Goal: Check status: Check status

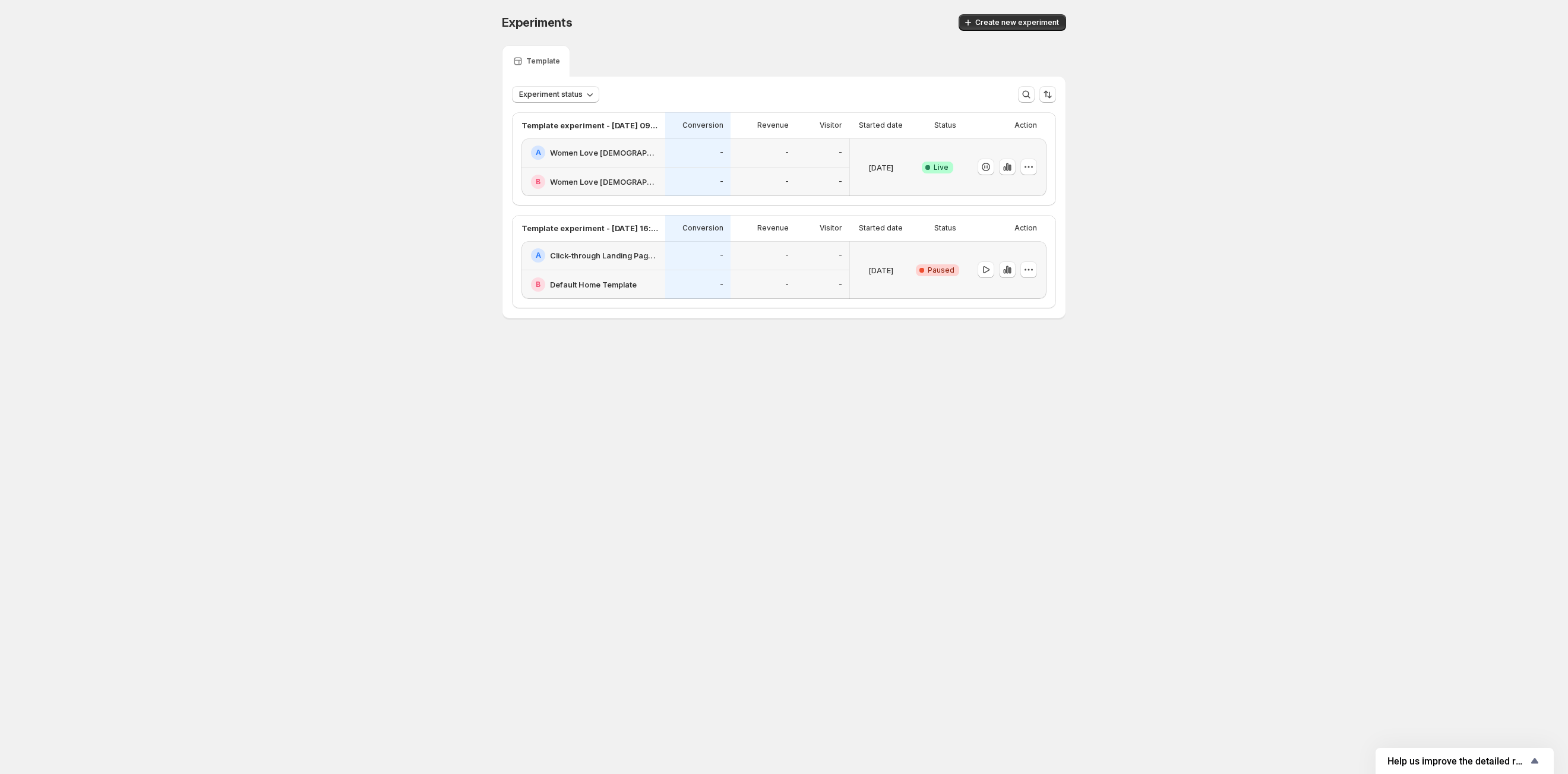
click at [623, 270] on div "A Click-through Landing Page - Aug 6, 15:14:10" at bounding box center [593, 255] width 144 height 29
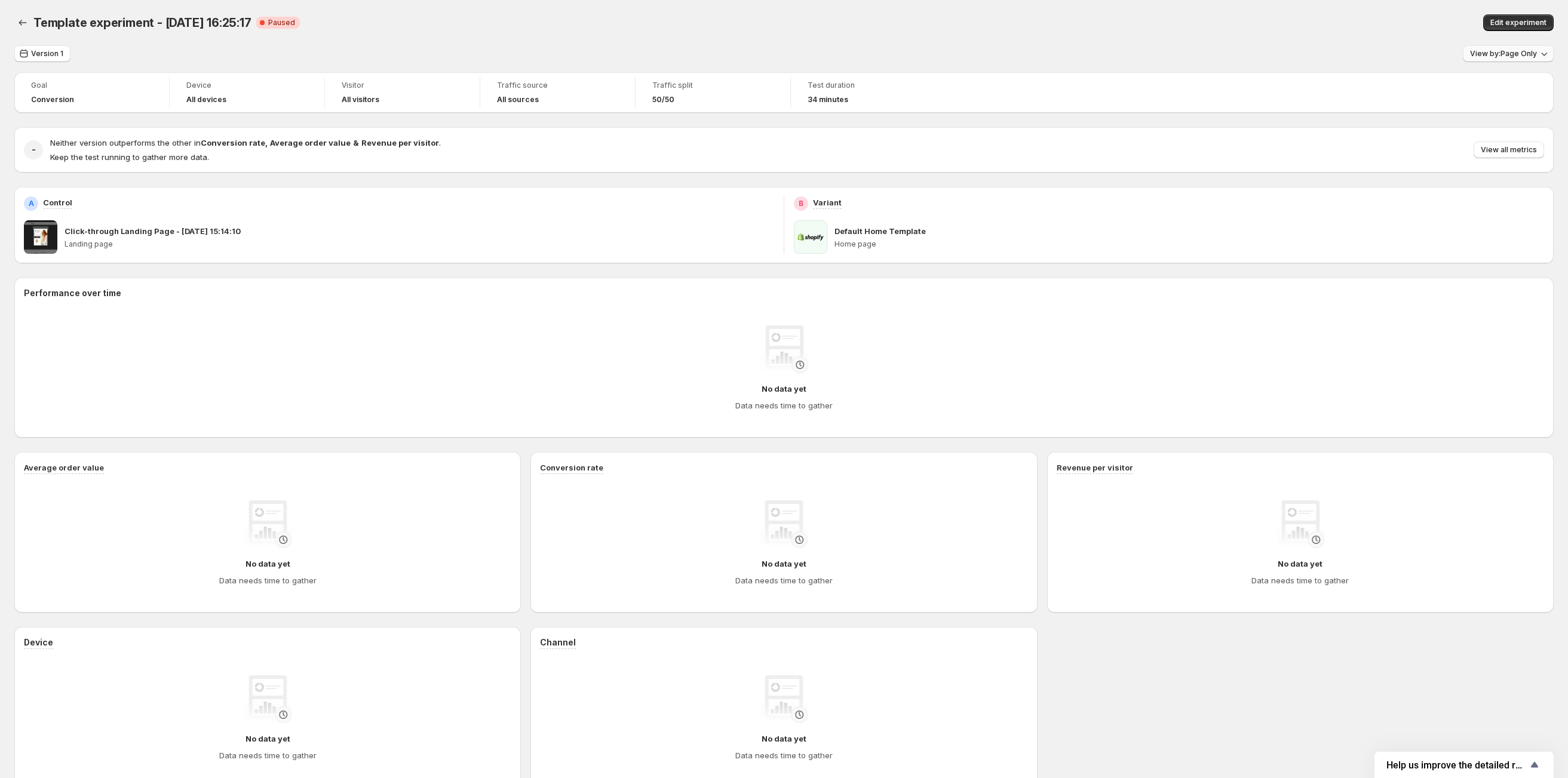
click at [1513, 60] on button "View by: Page Only" at bounding box center [1509, 54] width 91 height 17
click at [519, 53] on div "Version 1 View by: Page Only" at bounding box center [784, 54] width 1540 height 17
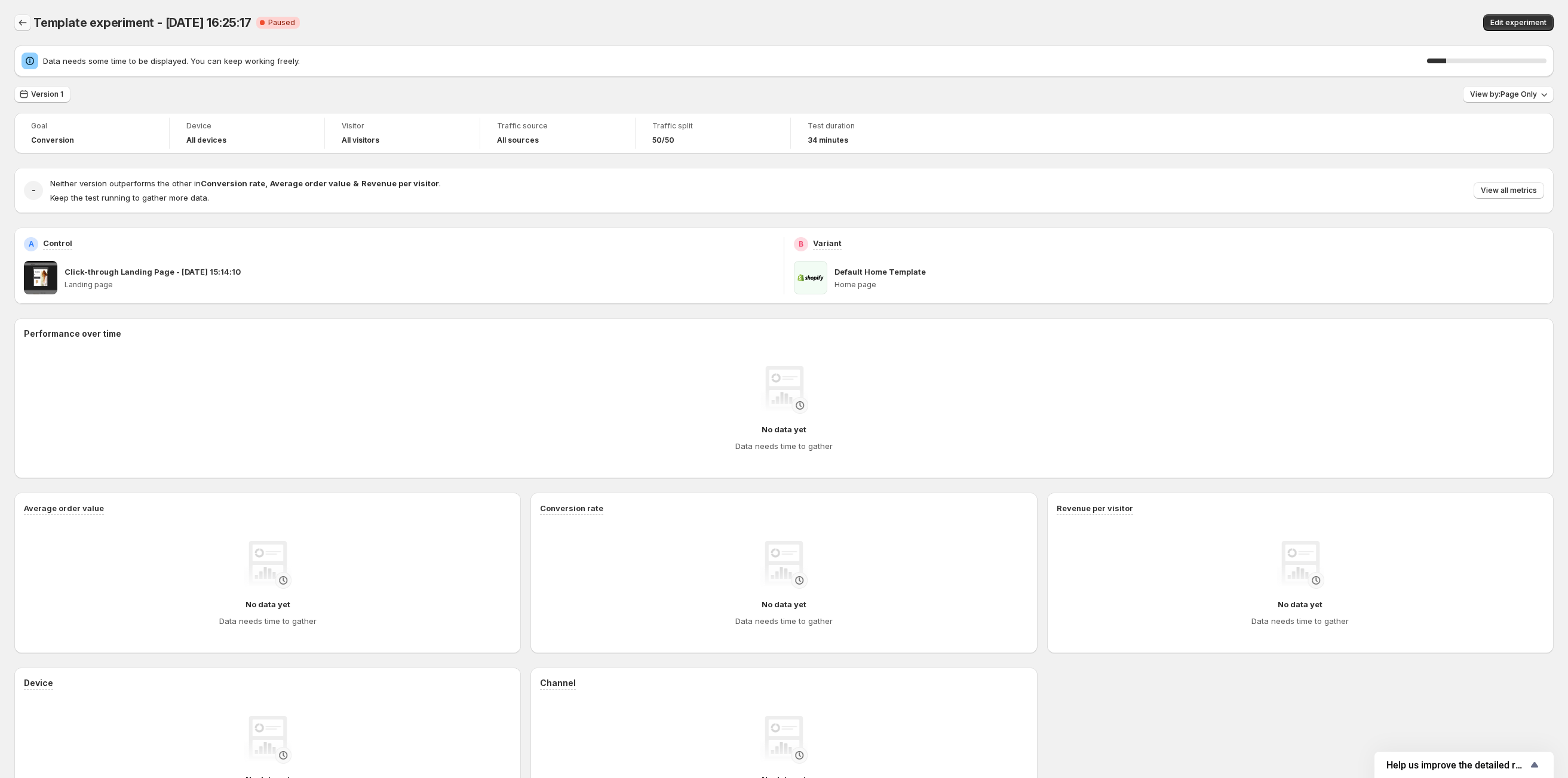
click at [30, 21] on button "Back" at bounding box center [23, 23] width 17 height 17
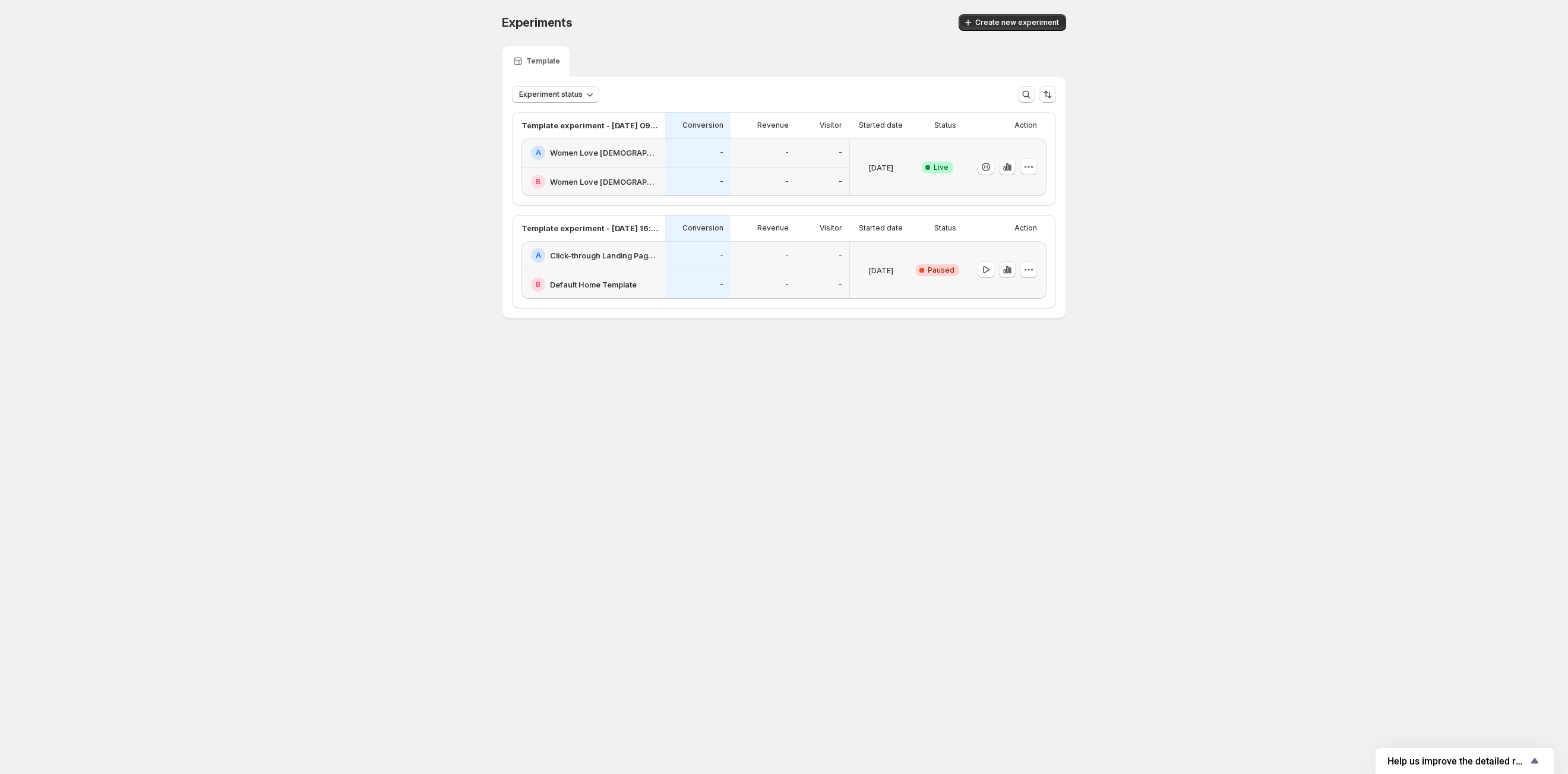
click at [669, 158] on div "-" at bounding box center [698, 153] width 65 height 29
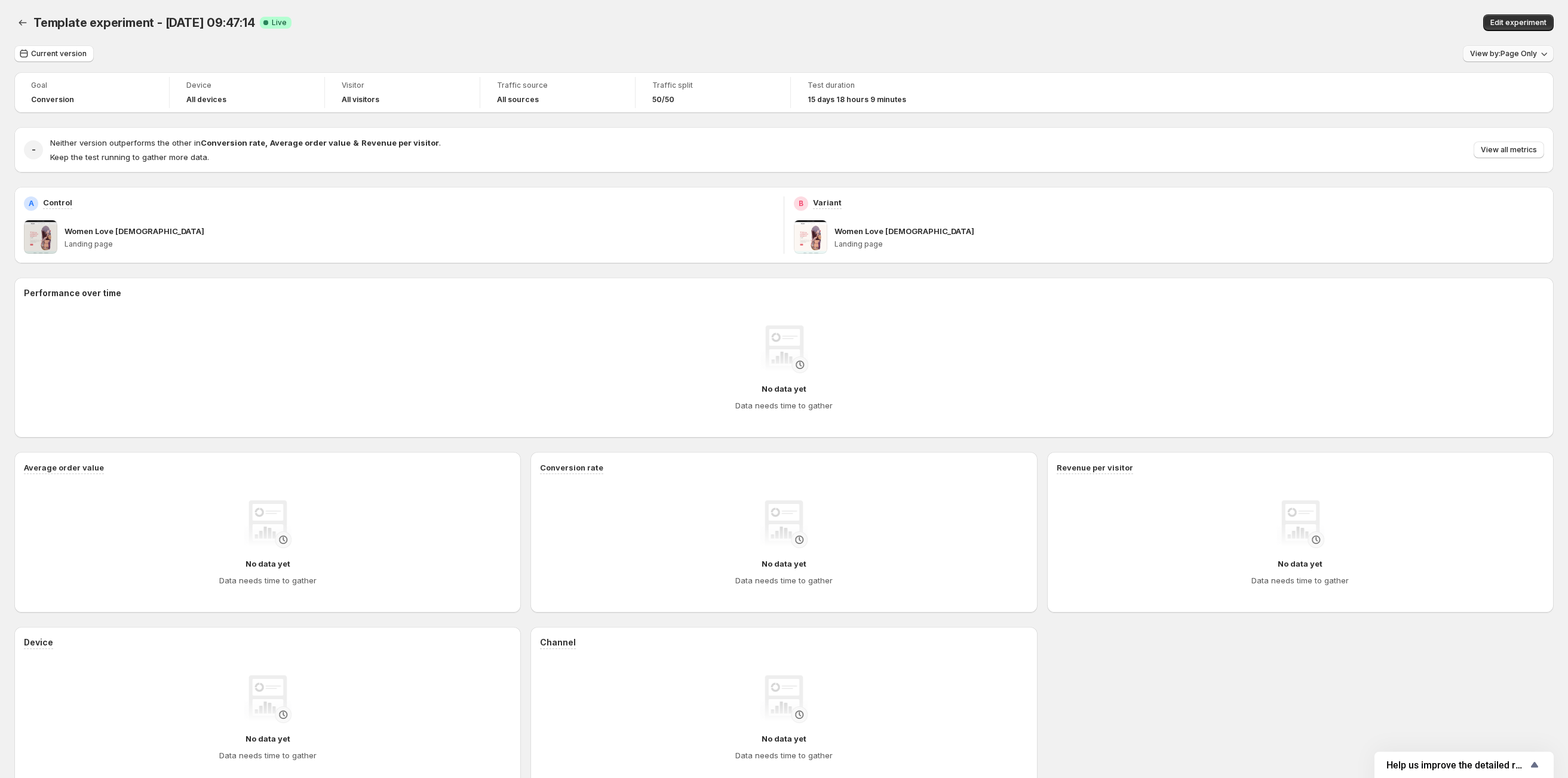
click at [1482, 56] on span "View by: Page Only" at bounding box center [1504, 54] width 67 height 10
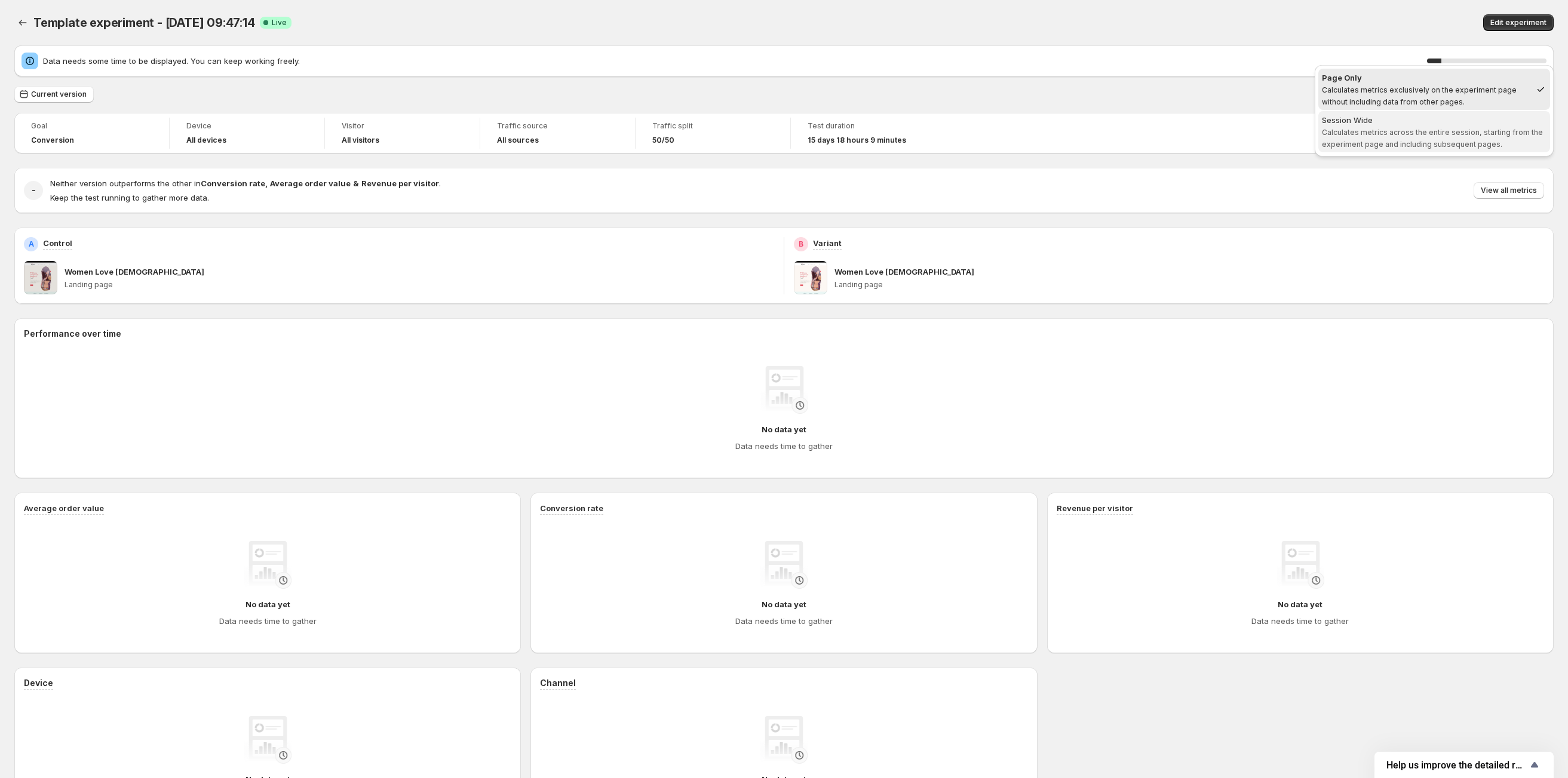
click at [1383, 132] on span "Calculates metrics across the entire session, starting from the experiment page…" at bounding box center [1432, 139] width 221 height 21
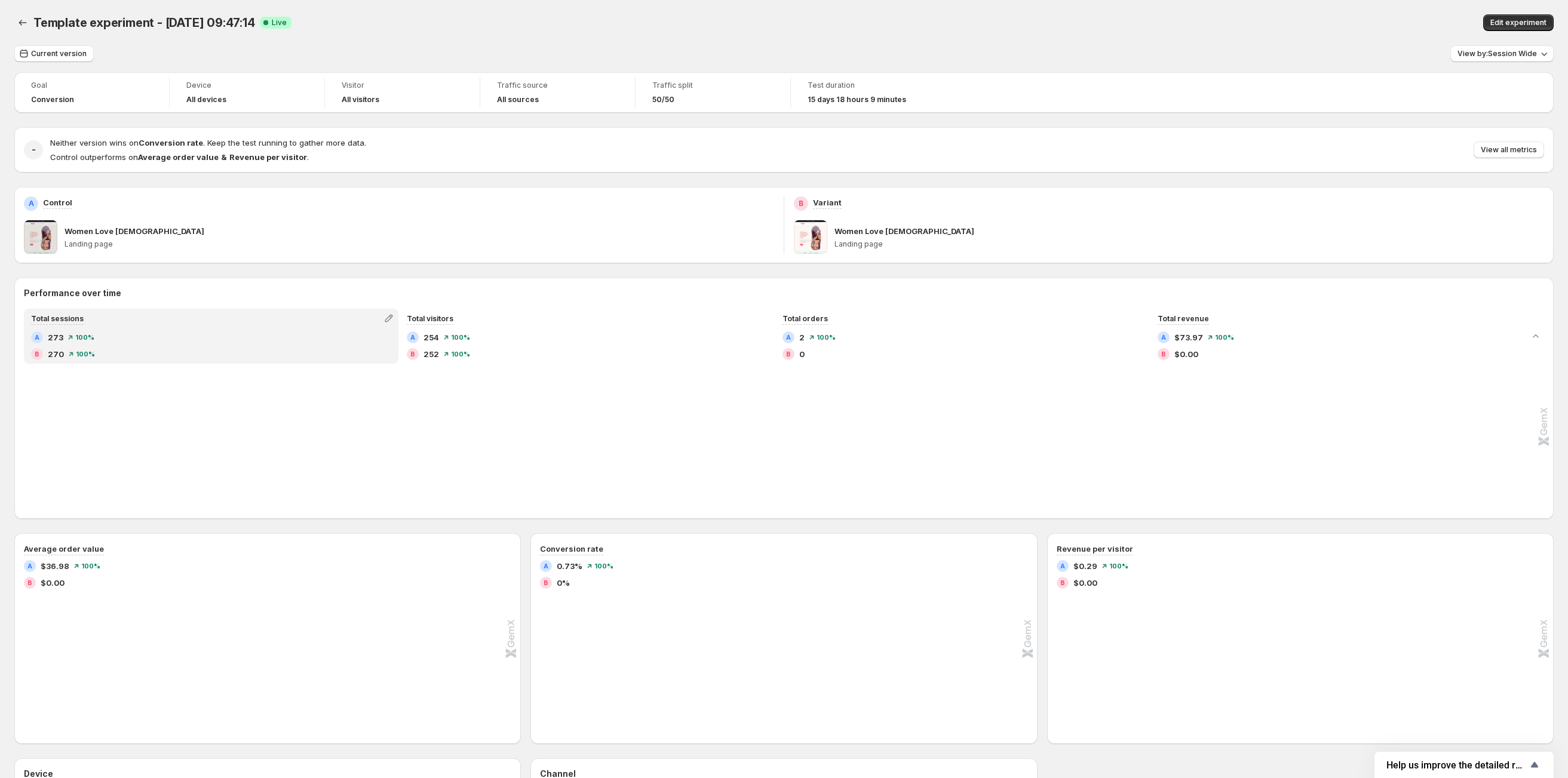
click at [1079, 16] on div "Edit experiment" at bounding box center [1221, 23] width 664 height 17
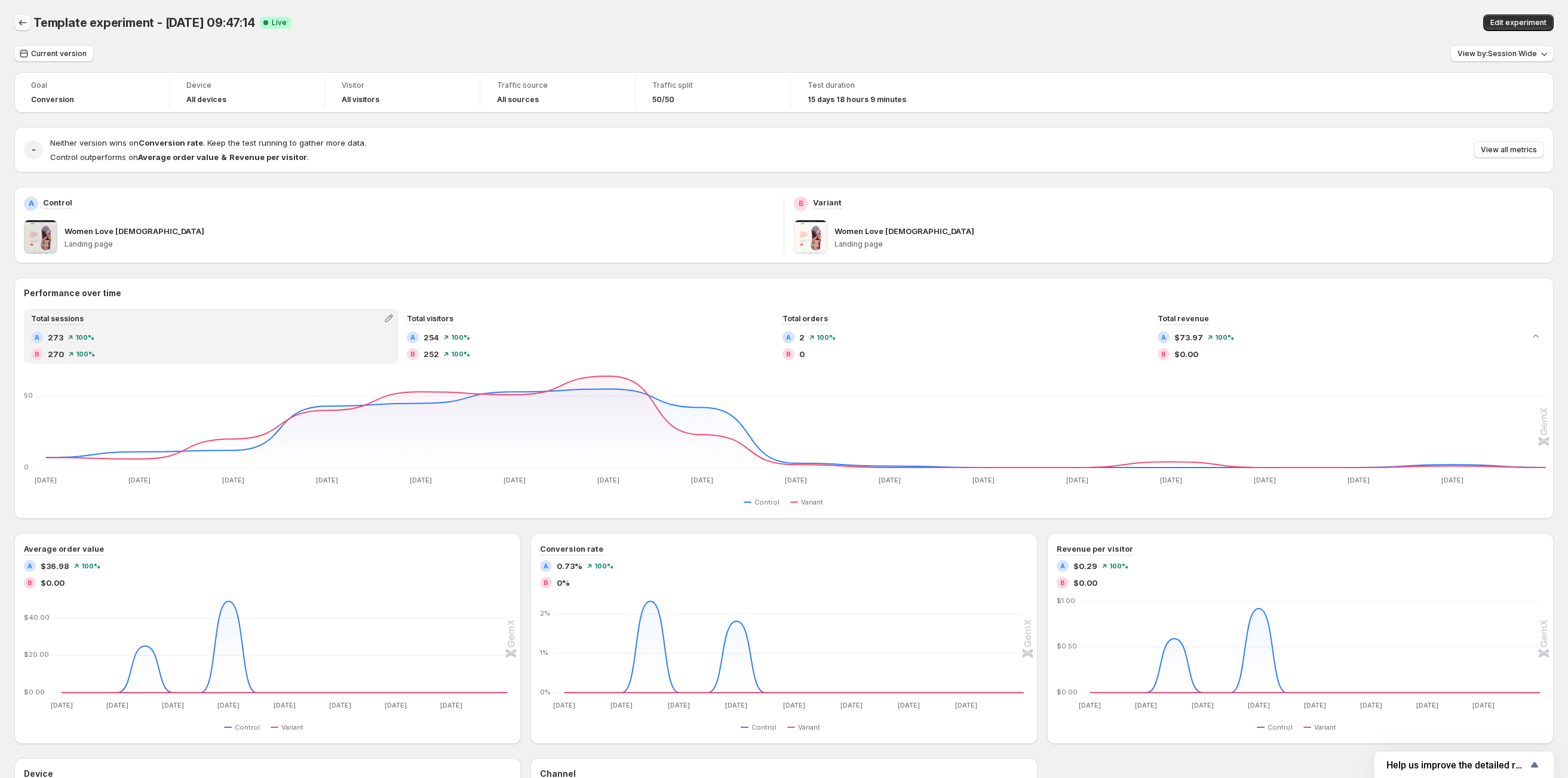
click at [21, 23] on icon "Back" at bounding box center [23, 23] width 12 height 12
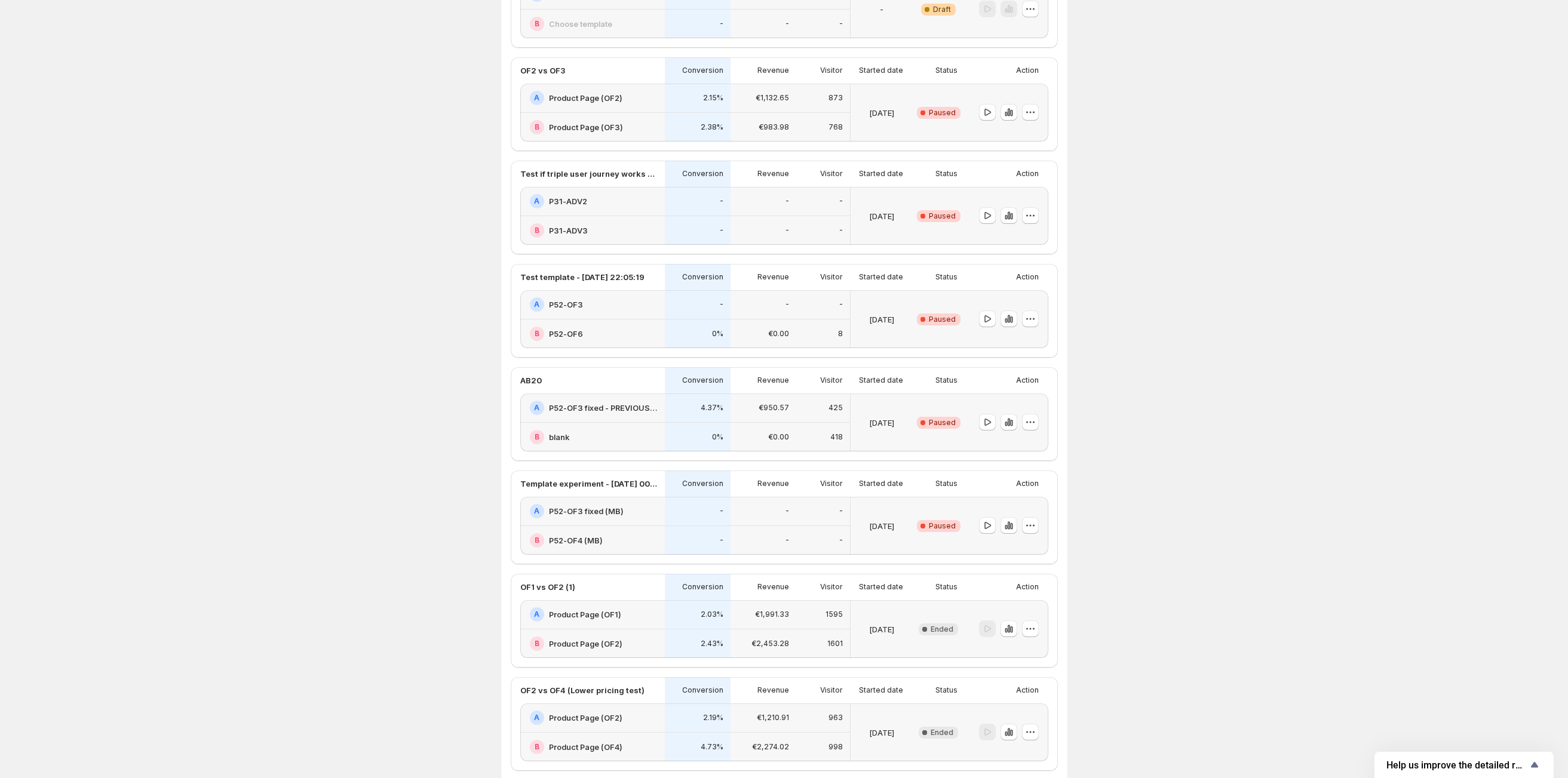
scroll to position [895, 0]
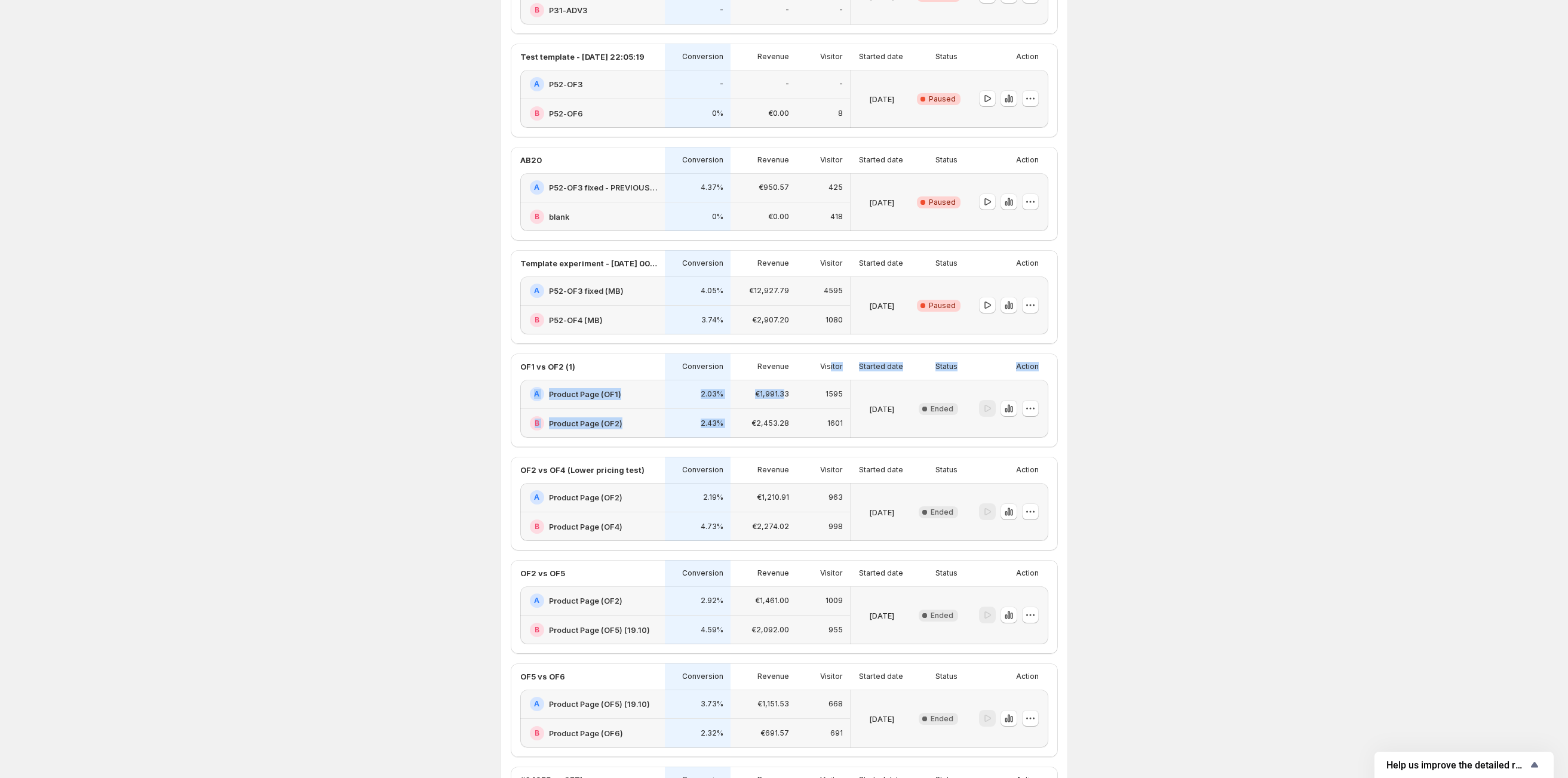
drag, startPoint x: 788, startPoint y: 542, endPoint x: 835, endPoint y: 514, distance: 54.7
click at [835, 438] on div "OF1 vs OF2 (1) Conversion Revenue Visitor Started date Status Action A Product …" at bounding box center [784, 395] width 528 height 84
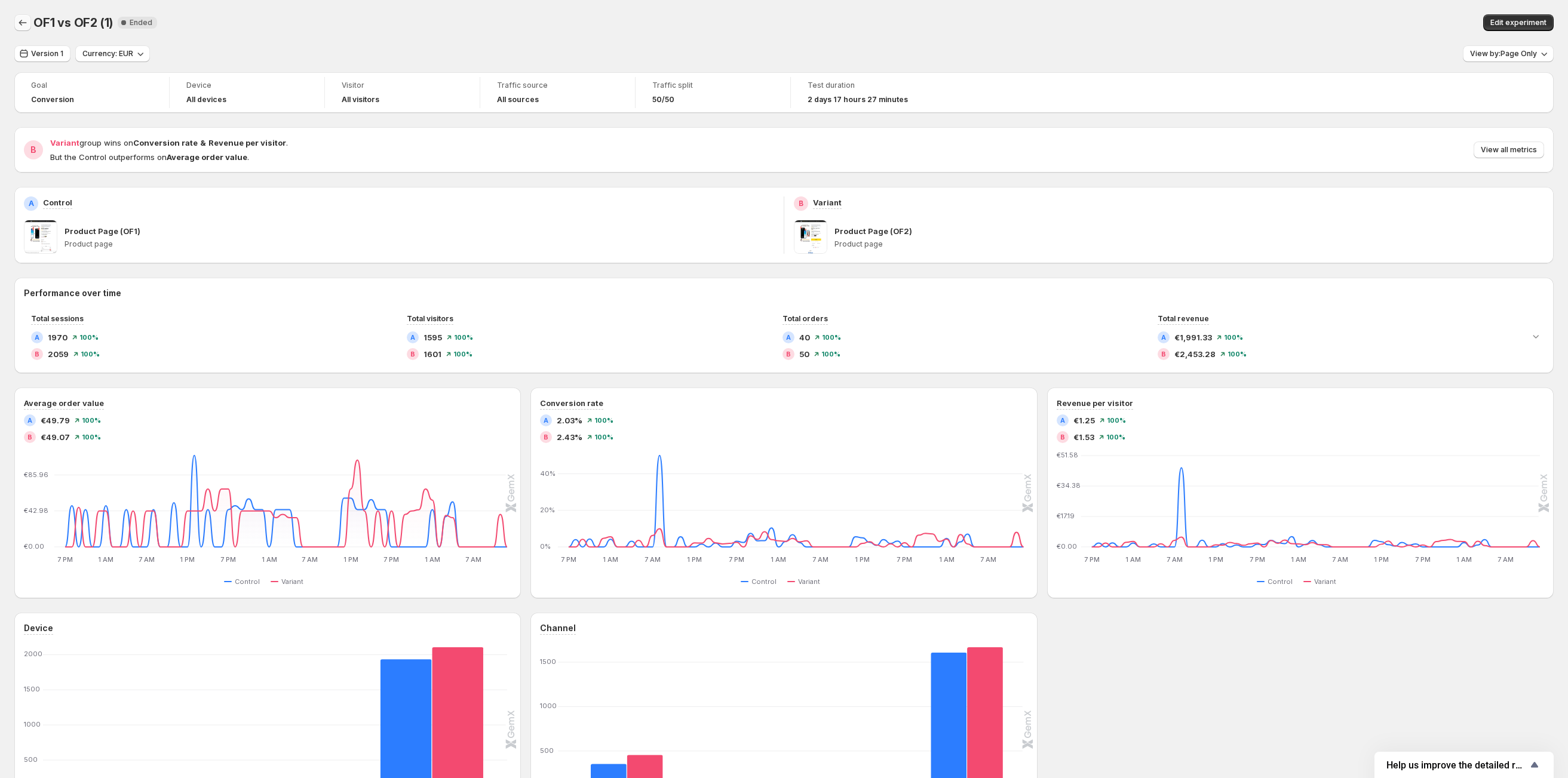
click at [21, 19] on icon "Back" at bounding box center [23, 23] width 12 height 12
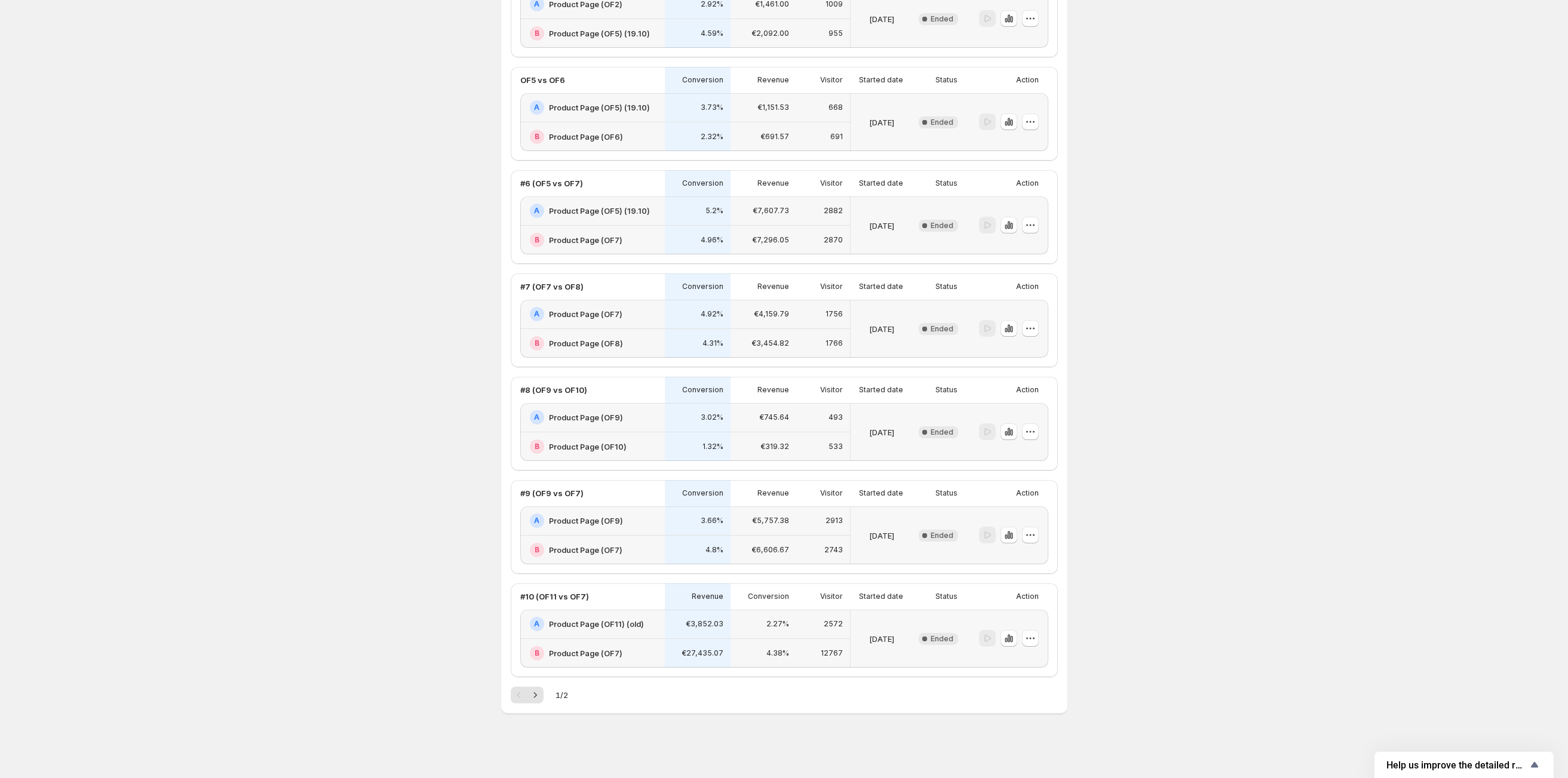
scroll to position [1613, 0]
click at [788, 216] on p "€7,607.73" at bounding box center [771, 211] width 37 height 10
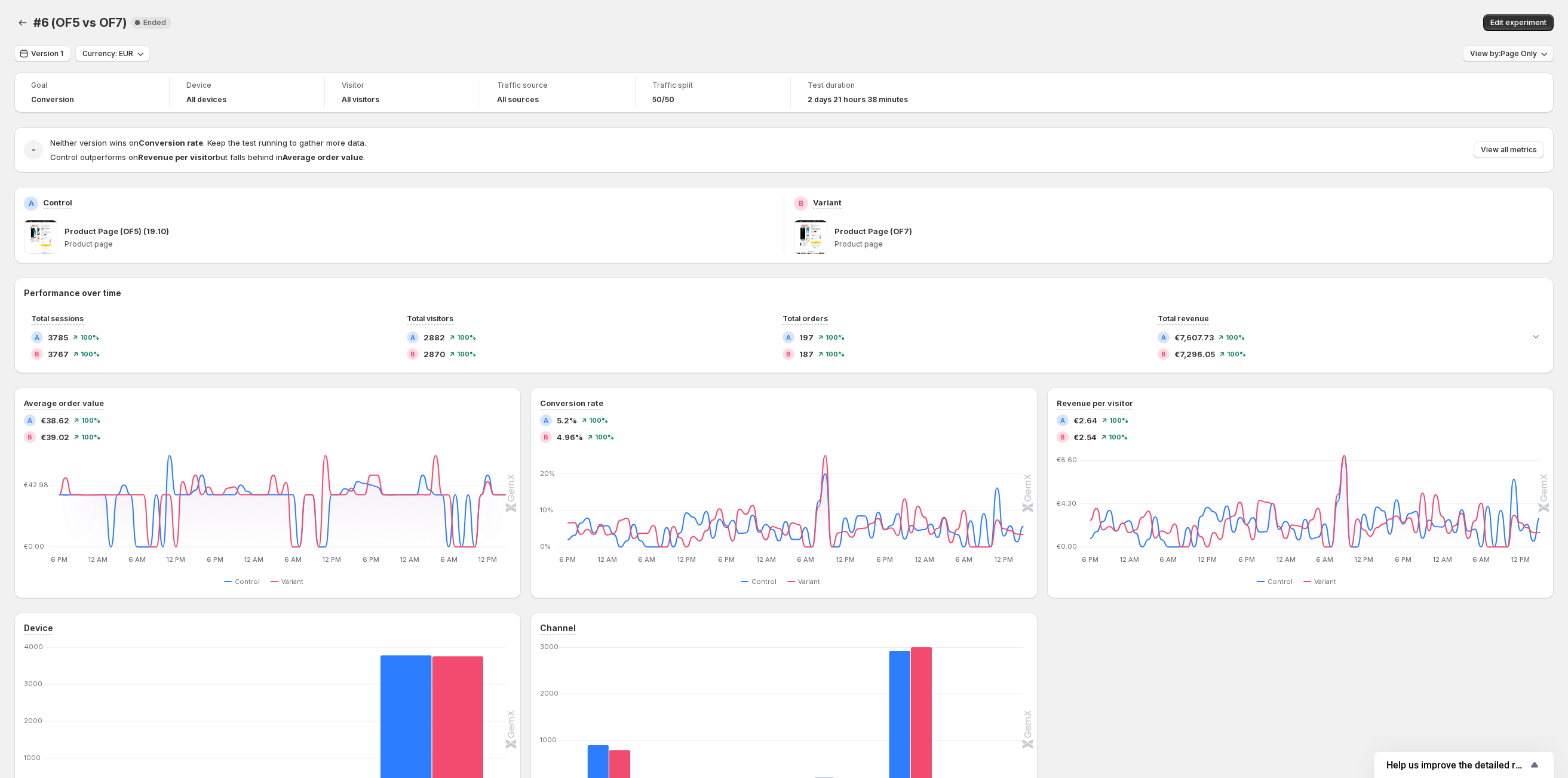
click at [1501, 59] on button "View by: Page Only" at bounding box center [1509, 54] width 91 height 17
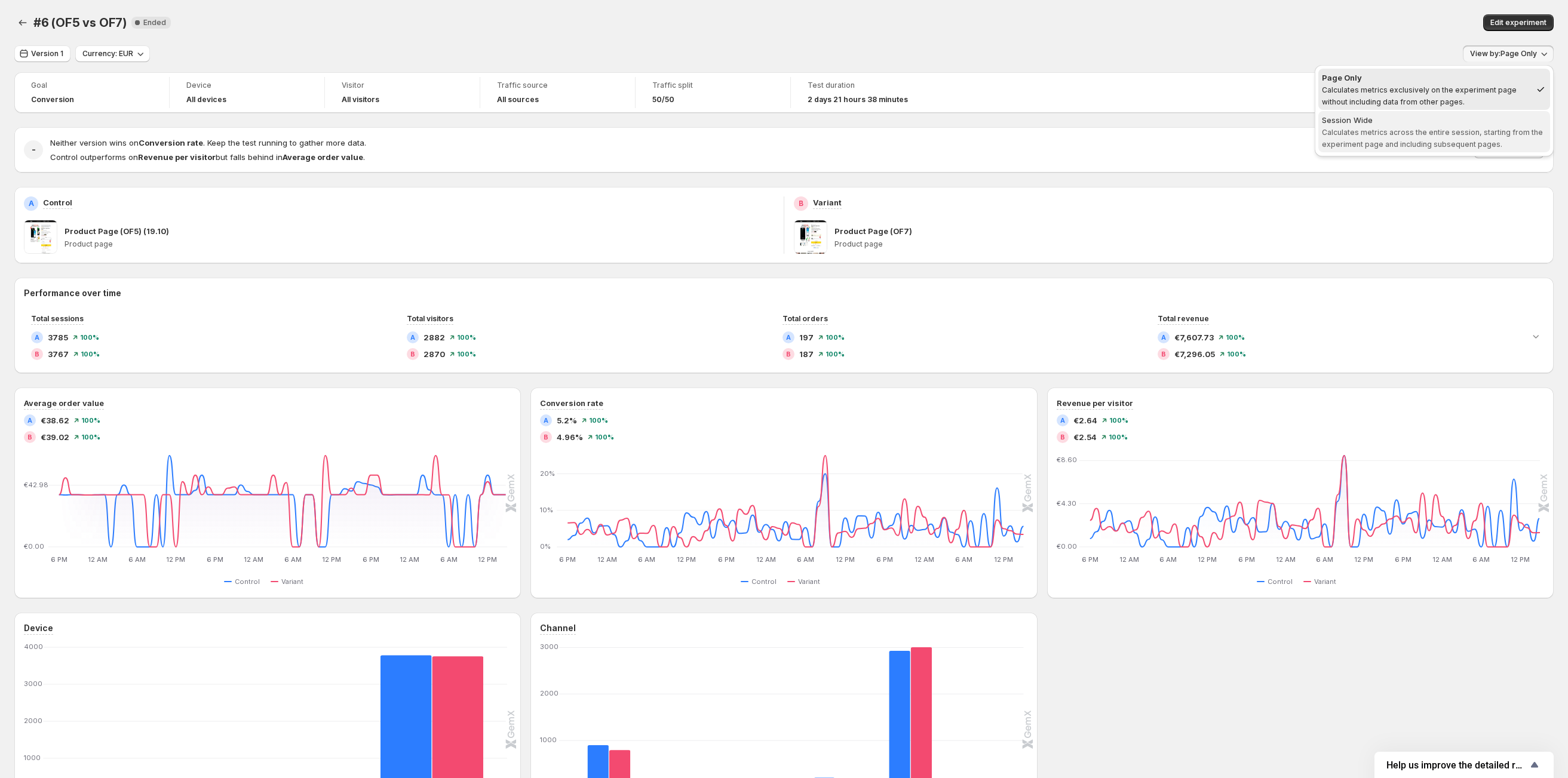
click at [1455, 114] on div "Session Wide" at bounding box center [1434, 120] width 224 height 12
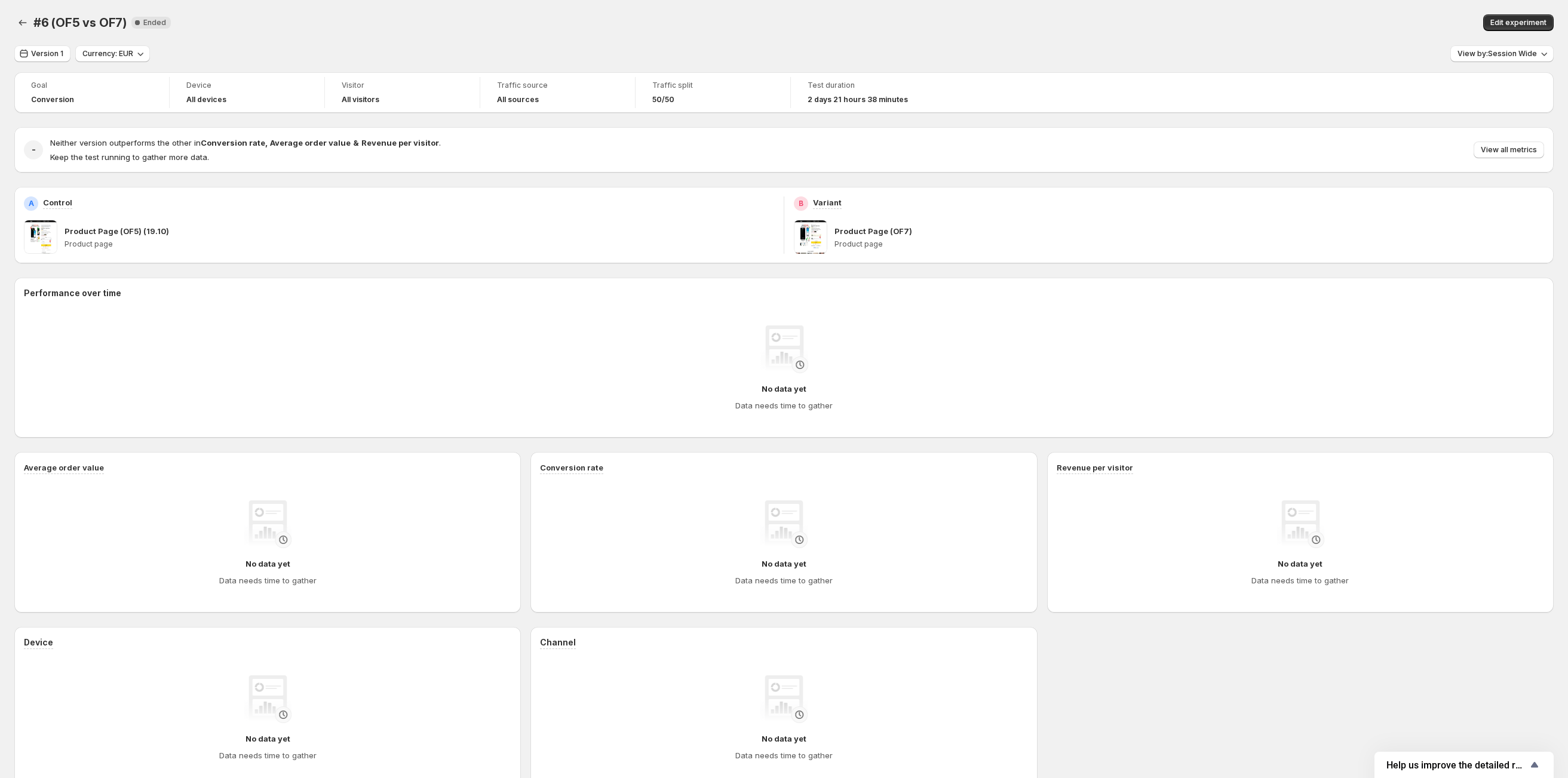
click at [1127, 52] on div "Version 1 Currency: EUR View by: Session Wide" at bounding box center [784, 54] width 1540 height 17
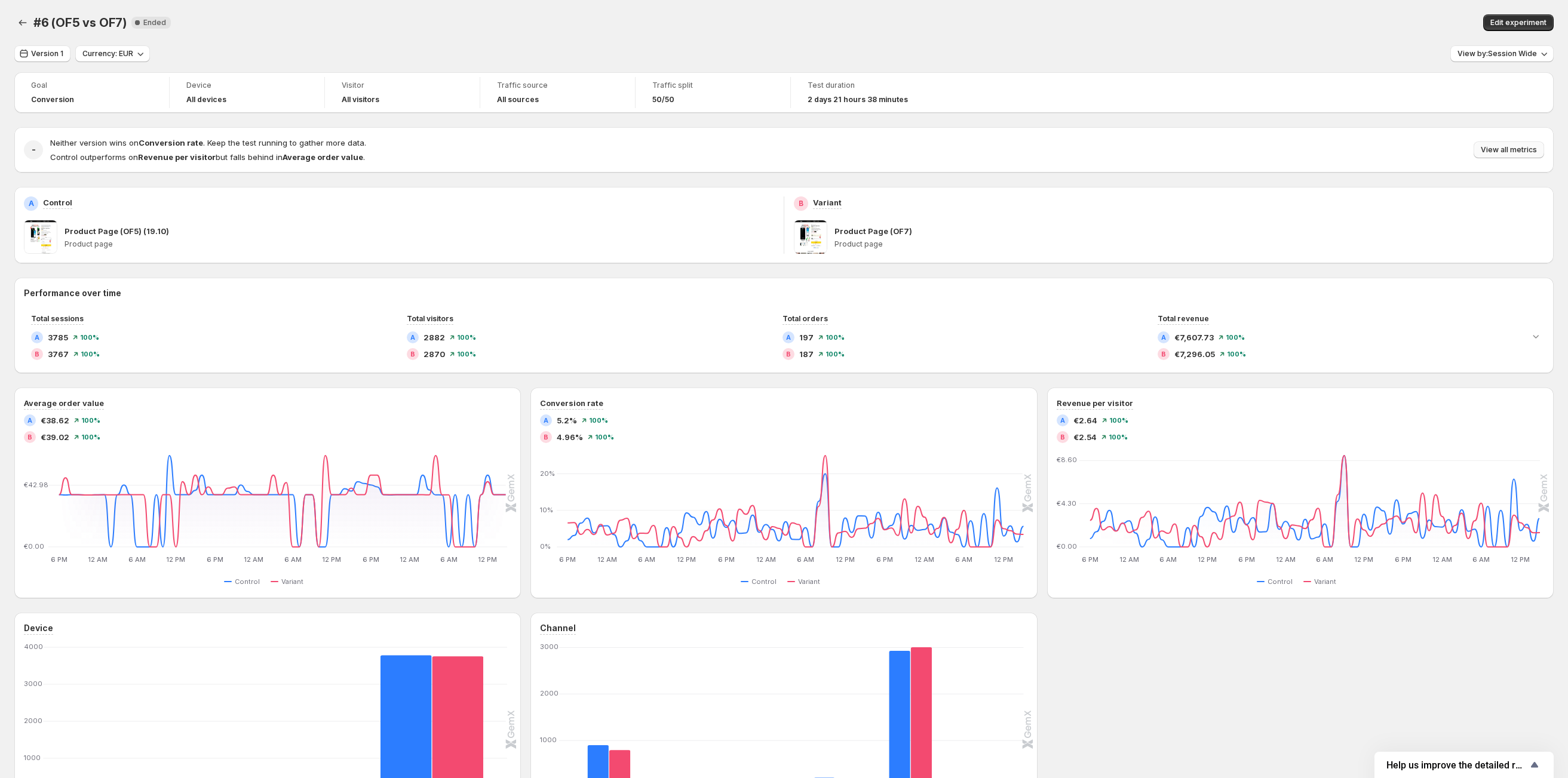
click at [1504, 148] on span "View all metrics" at bounding box center [1509, 150] width 56 height 10
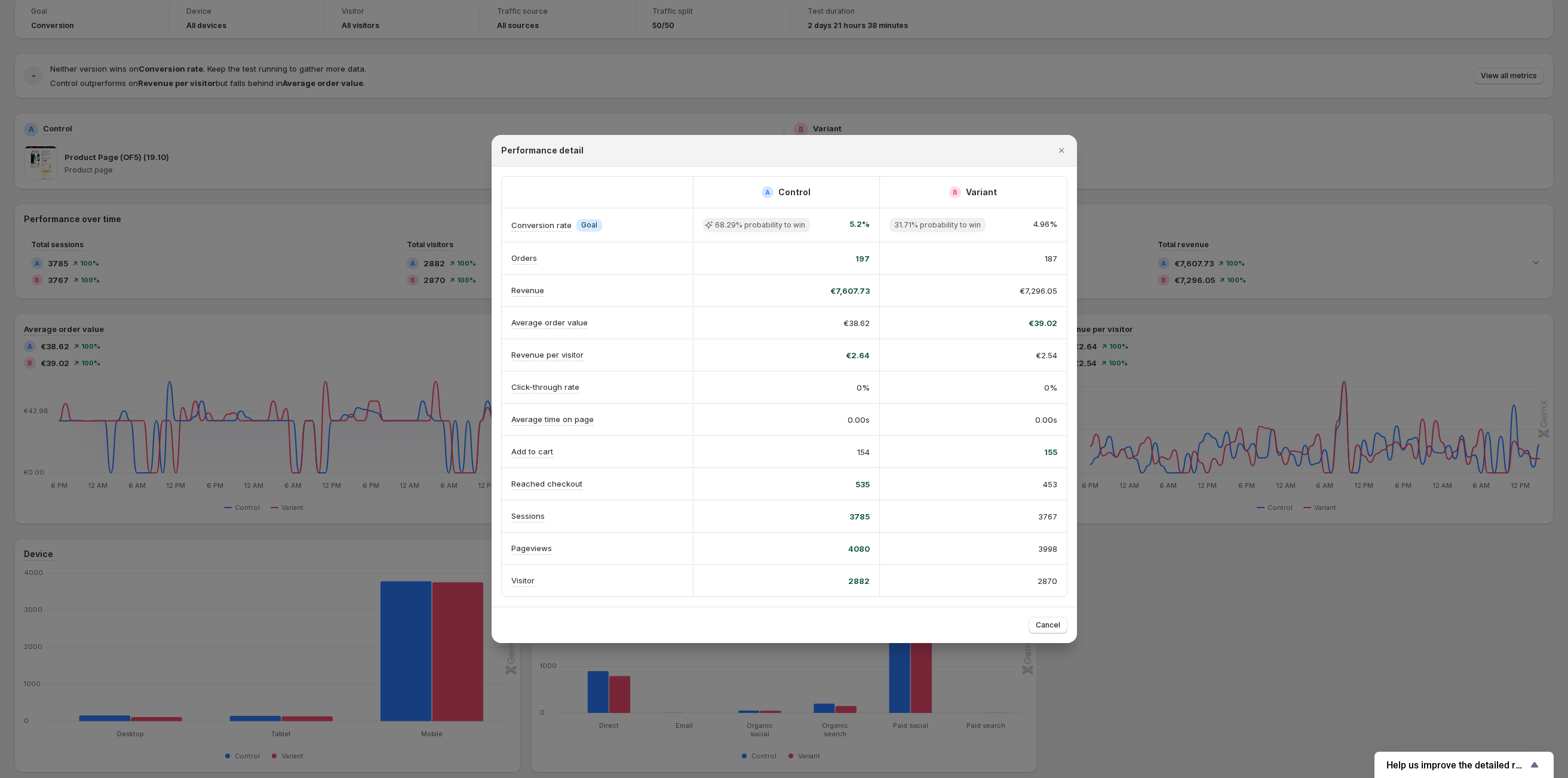
scroll to position [134, 0]
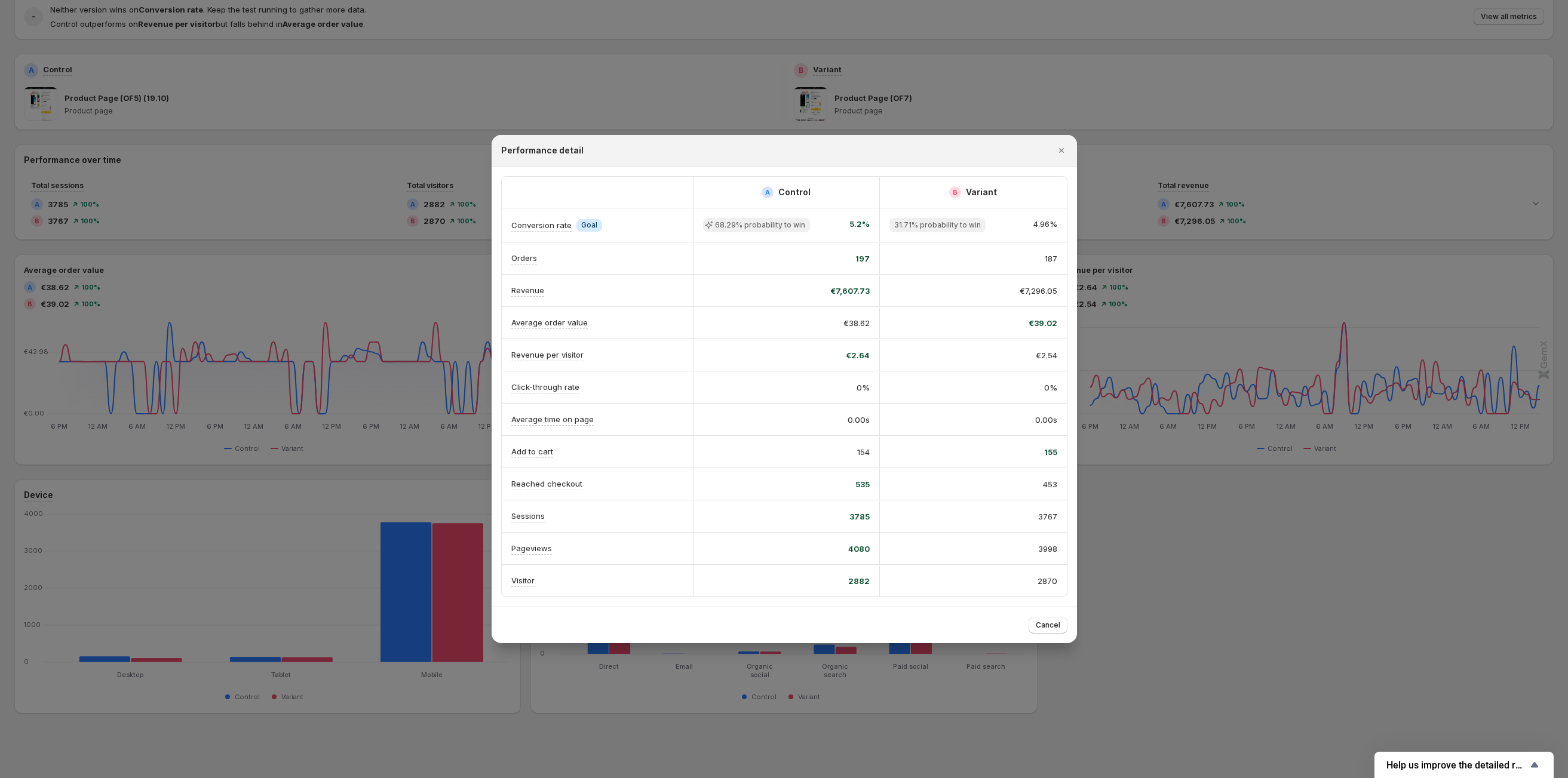
click at [1208, 417] on div at bounding box center [784, 389] width 1568 height 778
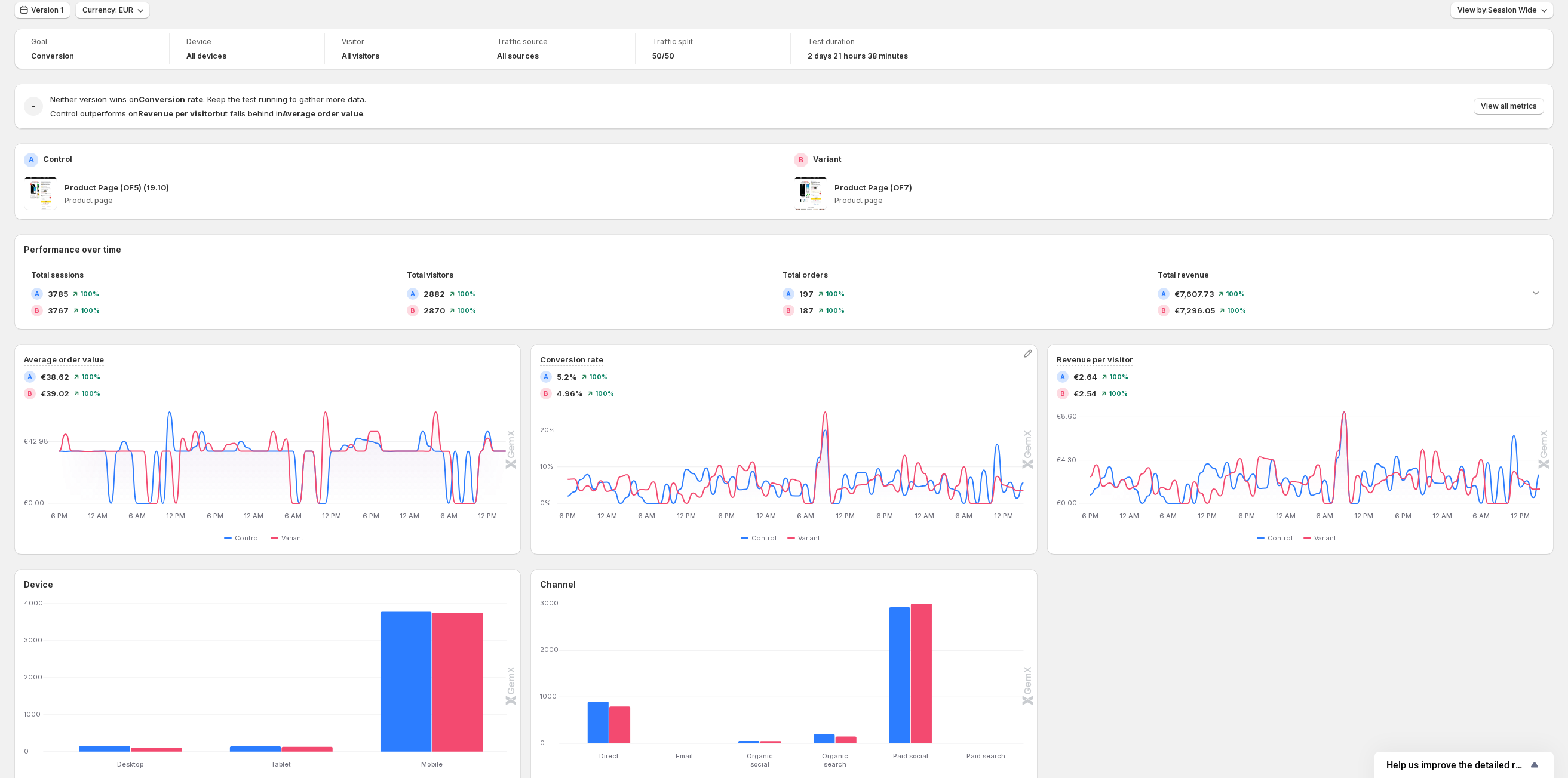
scroll to position [0, 0]
